Goal: Task Accomplishment & Management: Complete application form

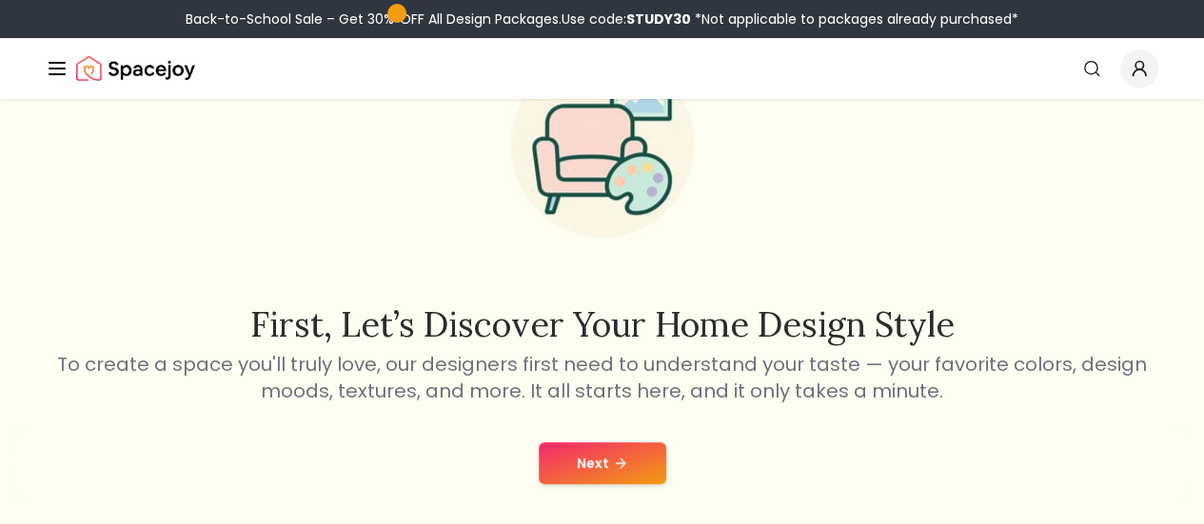
scroll to position [129, 0]
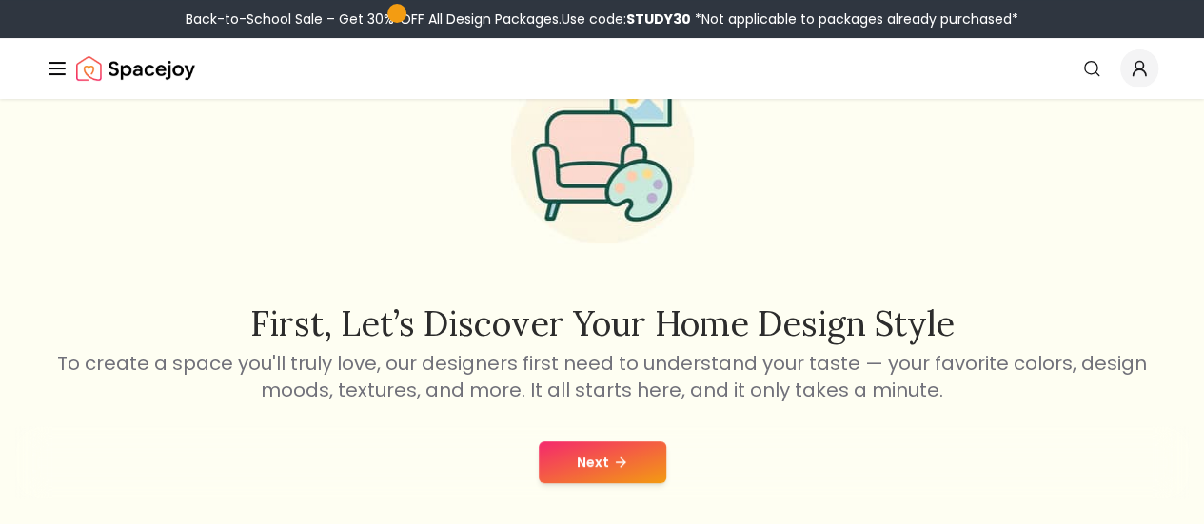
click at [542, 461] on button "Next" at bounding box center [603, 463] width 128 height 42
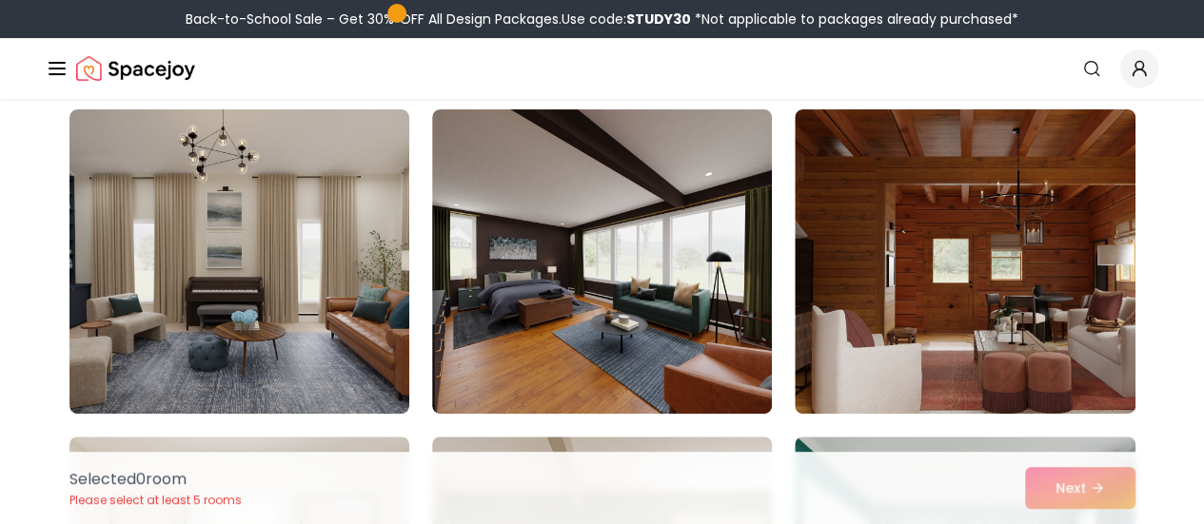
scroll to position [150, 0]
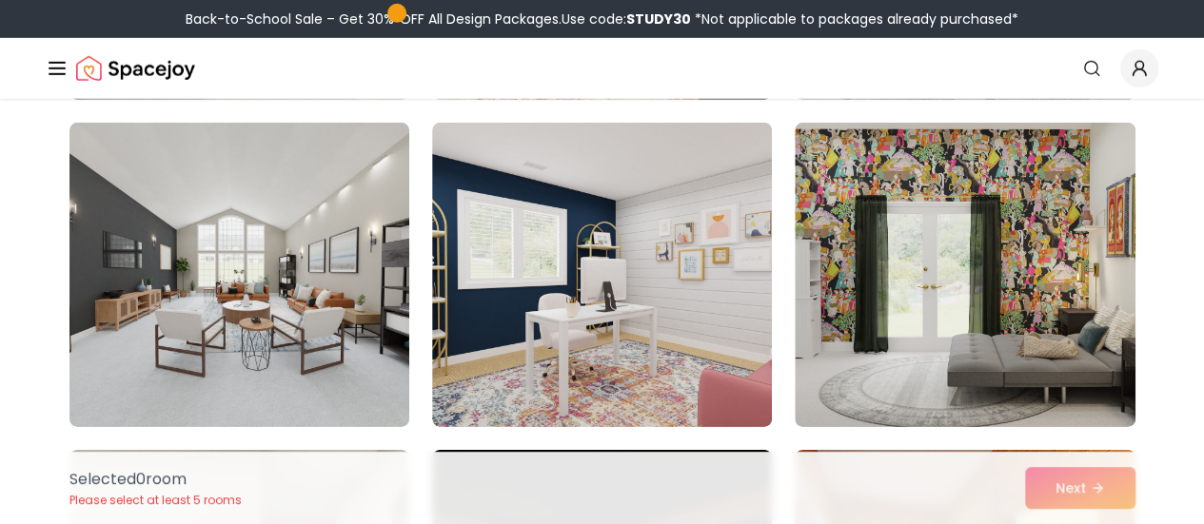
scroll to position [2756, 0]
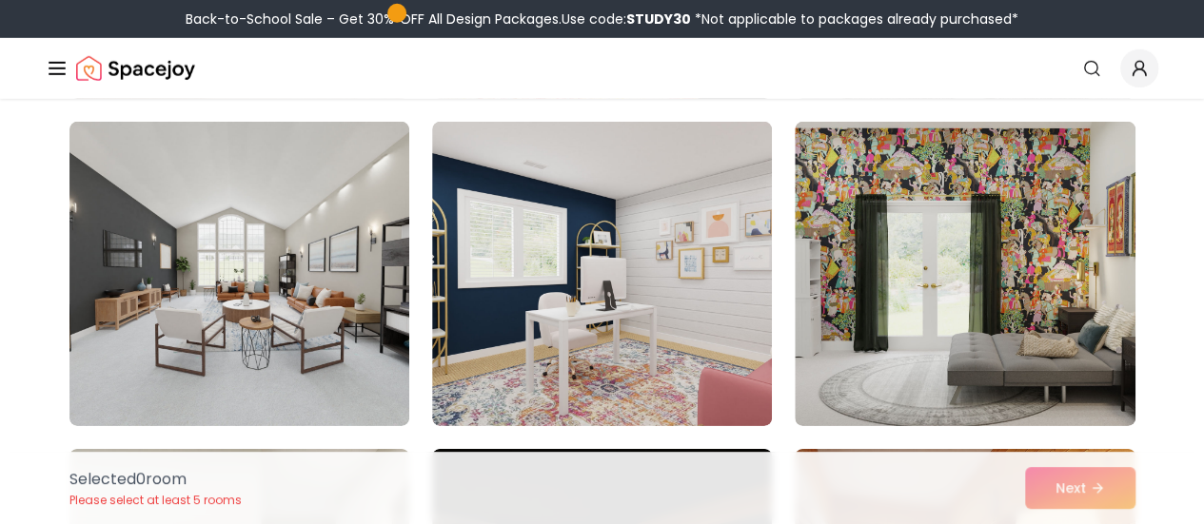
click at [319, 375] on img at bounding box center [239, 274] width 340 height 304
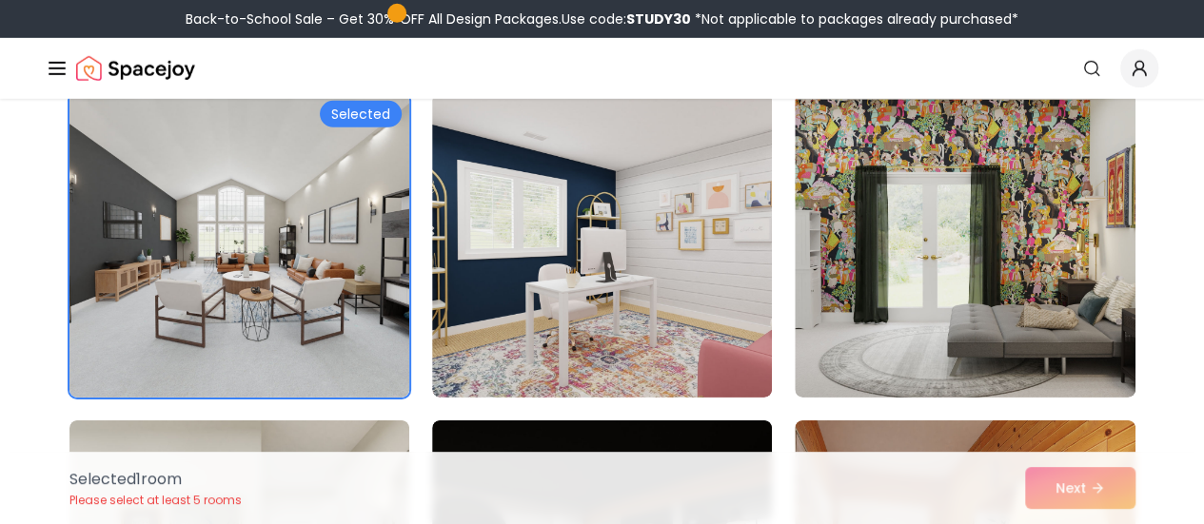
scroll to position [2786, 0]
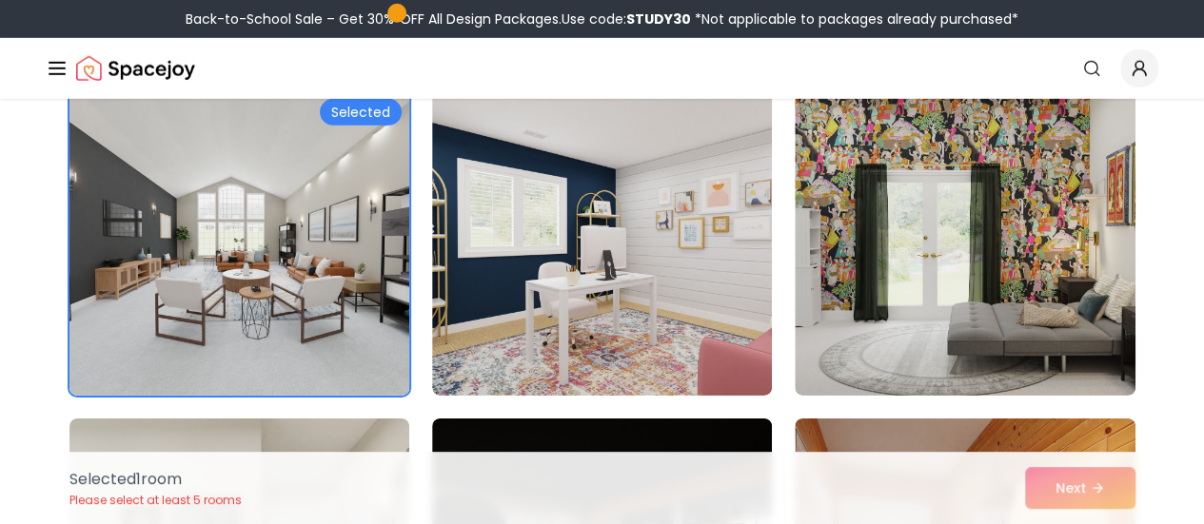
click at [1115, 494] on div "Selected 1 room Please select at least 5 rooms Next" at bounding box center [602, 488] width 1096 height 72
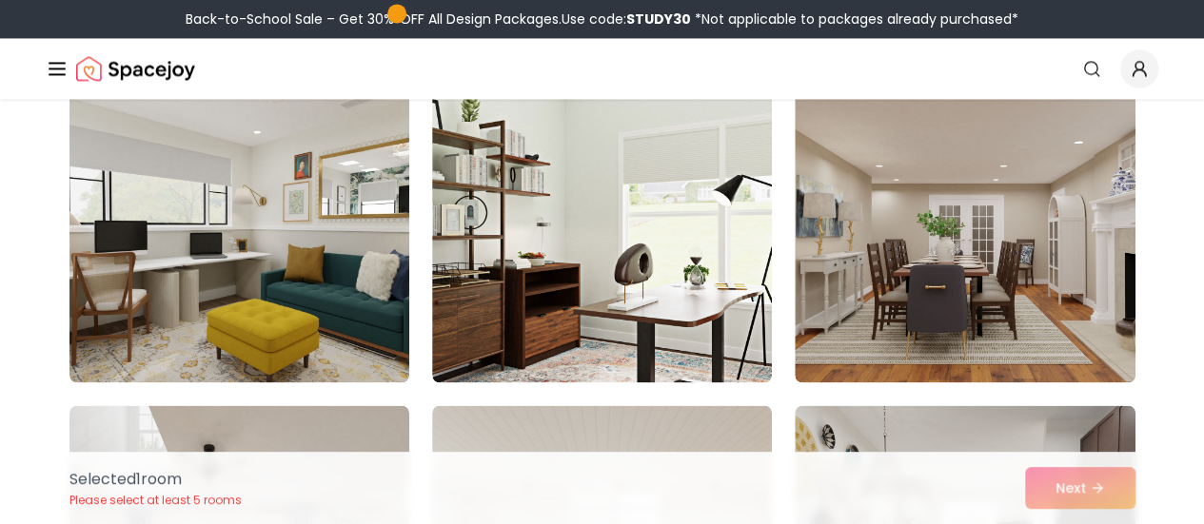
scroll to position [1479, 0]
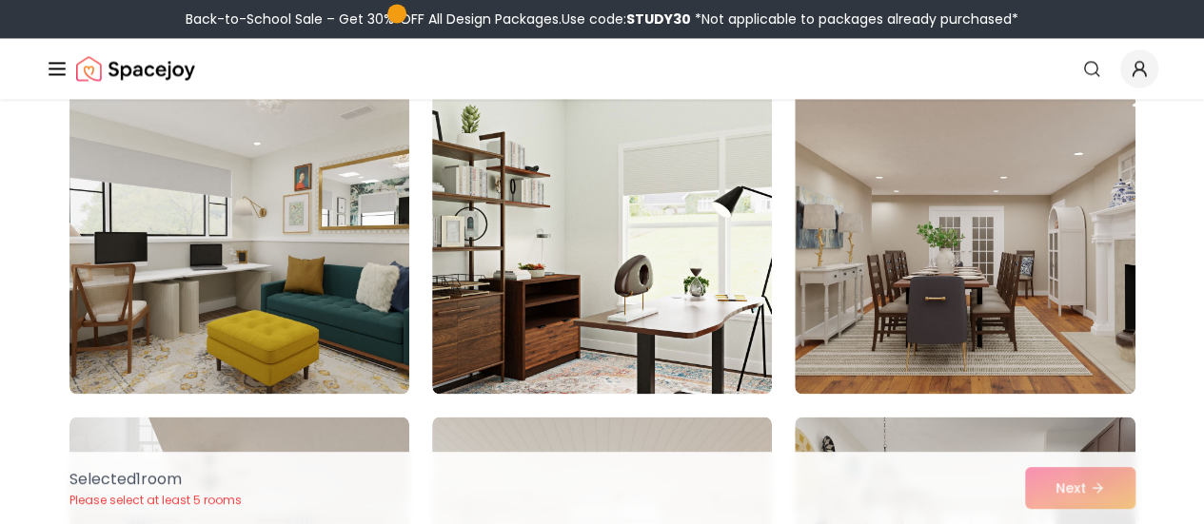
click at [1047, 307] on img at bounding box center [965, 241] width 340 height 304
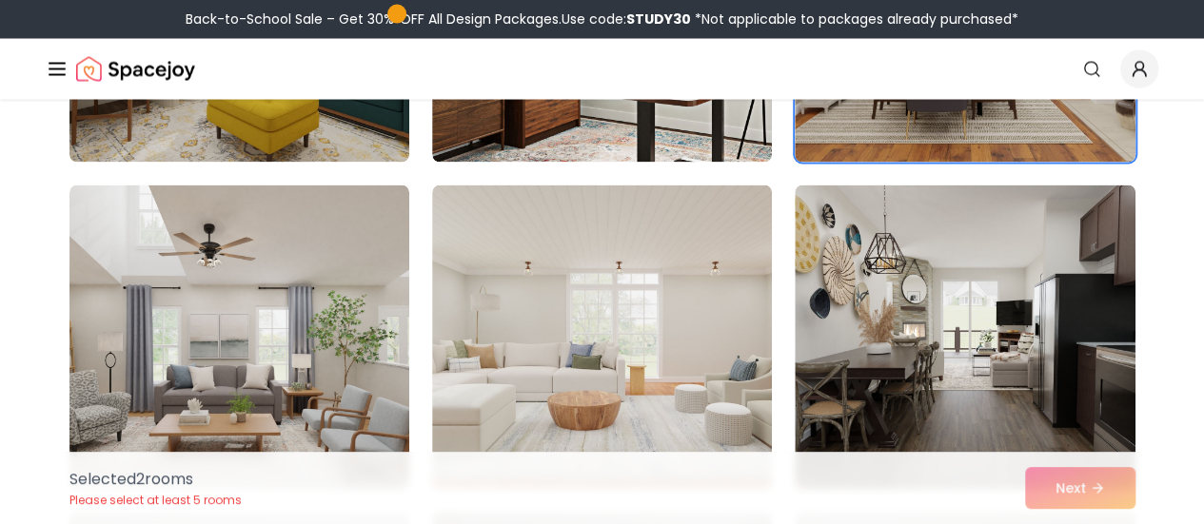
scroll to position [1700, 0]
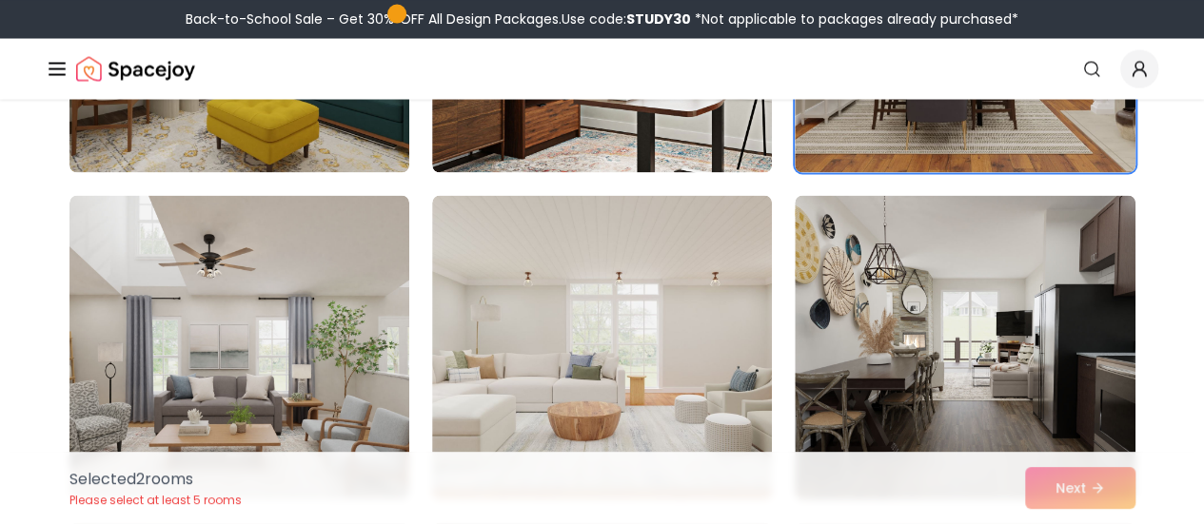
click at [716, 354] on img at bounding box center [602, 347] width 340 height 304
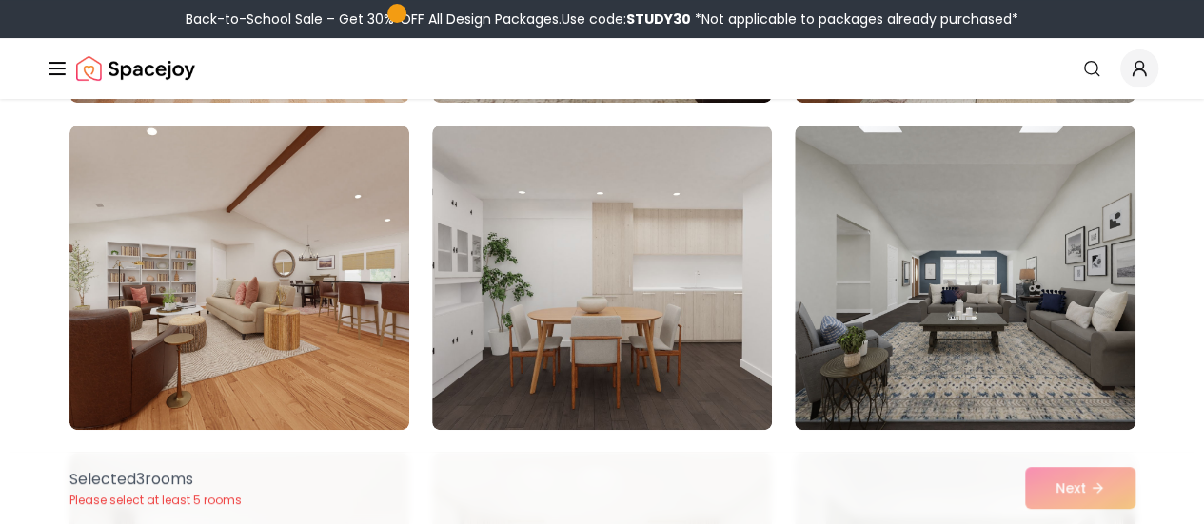
scroll to position [3701, 0]
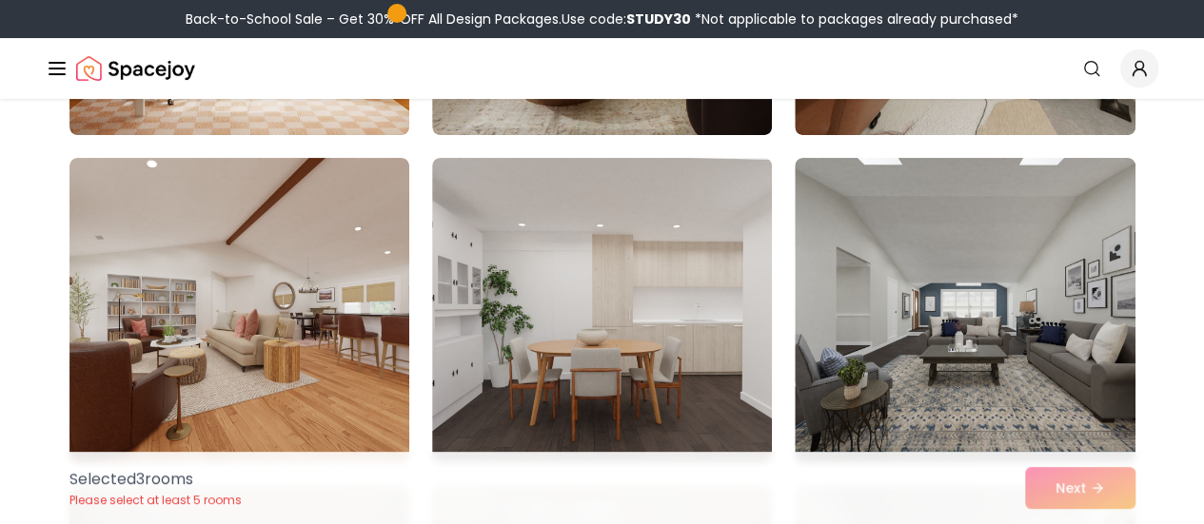
click at [287, 395] on img at bounding box center [239, 310] width 340 height 304
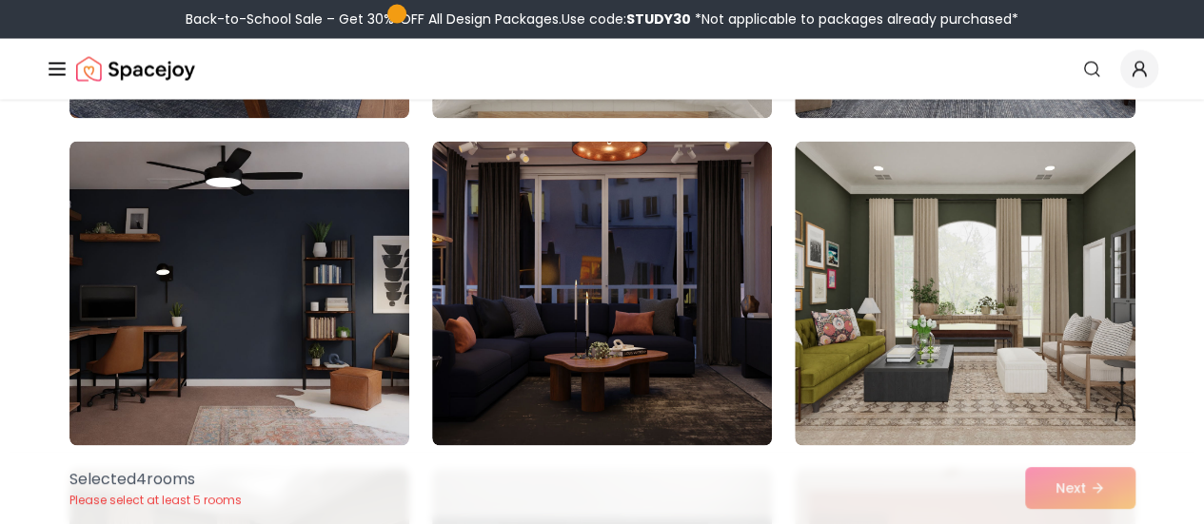
scroll to position [5357, 0]
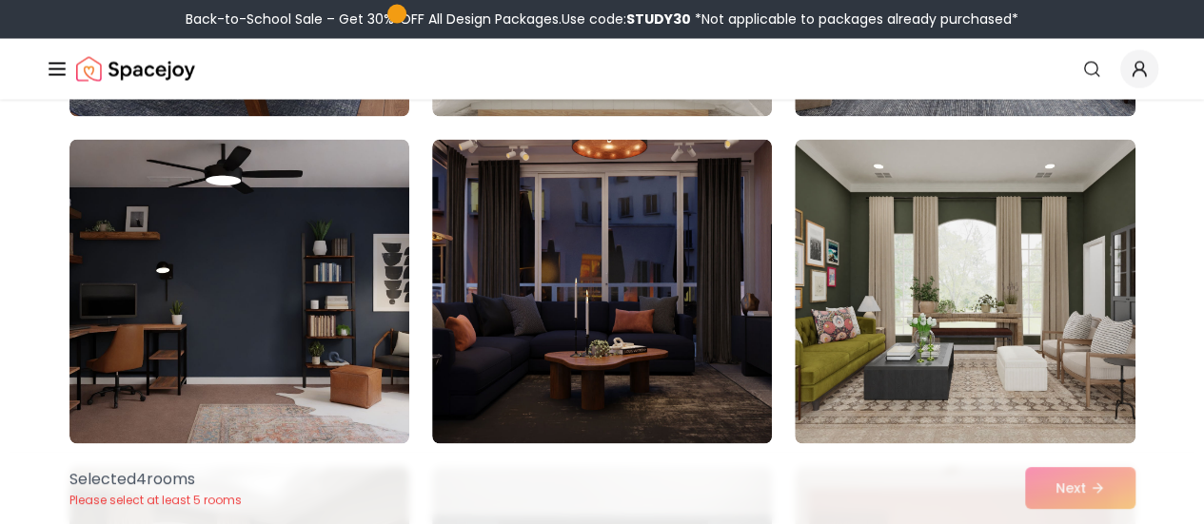
click at [728, 349] on img at bounding box center [602, 291] width 340 height 304
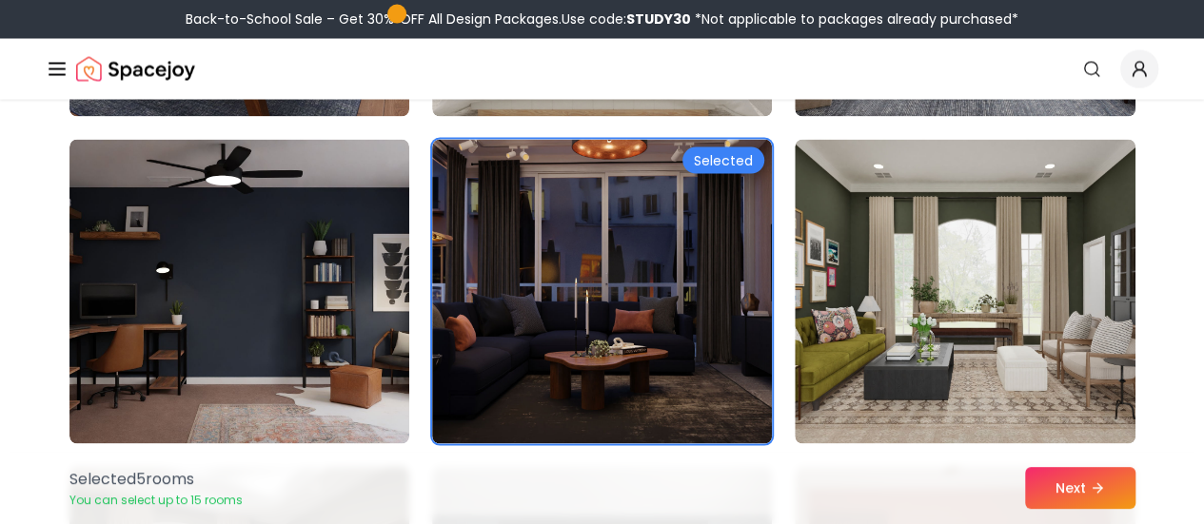
click at [1072, 492] on button "Next" at bounding box center [1080, 488] width 110 height 42
